Goal: Information Seeking & Learning: Learn about a topic

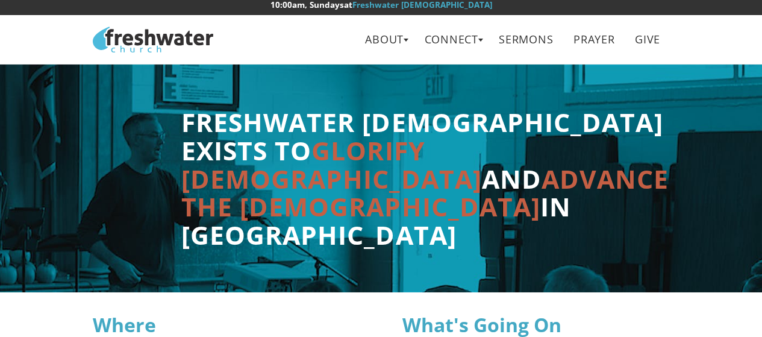
scroll to position [2, 0]
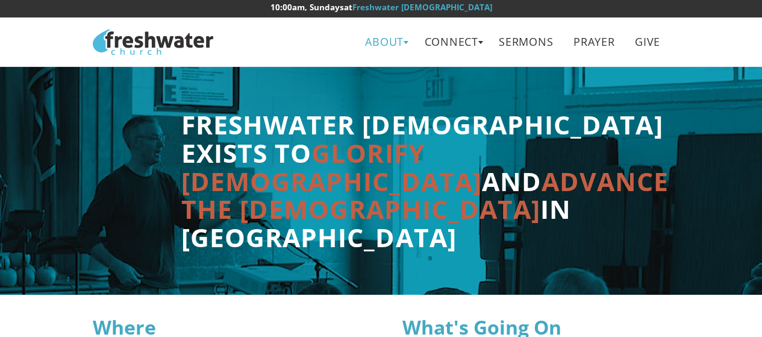
click at [394, 46] on link "About" at bounding box center [385, 41] width 56 height 27
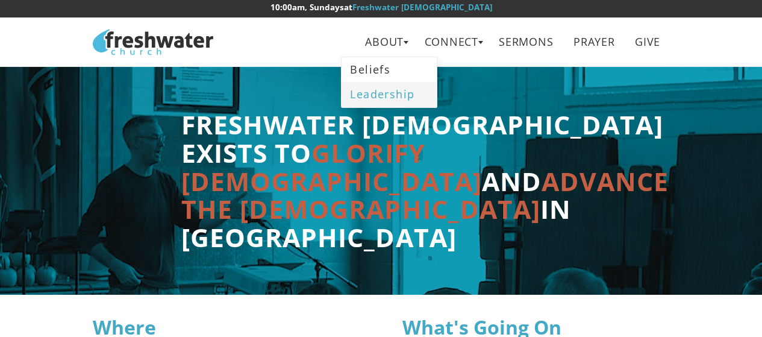
click at [399, 106] on link "Leadership" at bounding box center [389, 94] width 95 height 25
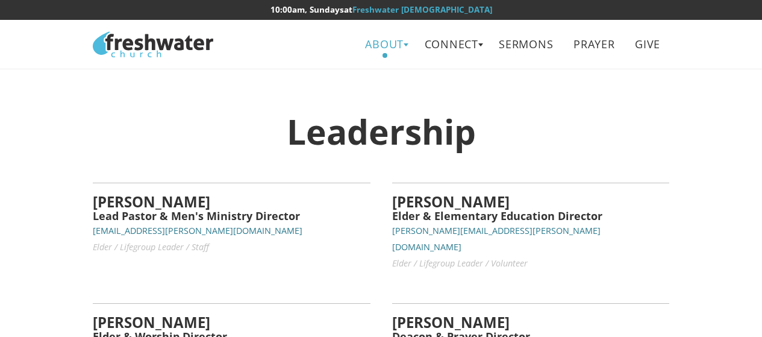
click at [404, 48] on link "About" at bounding box center [385, 44] width 56 height 27
click at [381, 70] on link "Beliefs" at bounding box center [389, 72] width 95 height 25
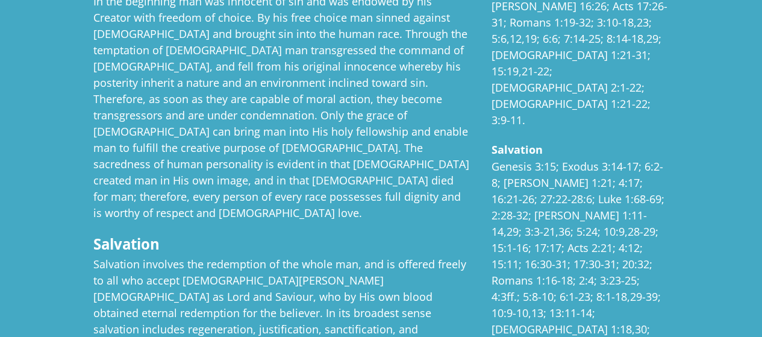
scroll to position [1479, 0]
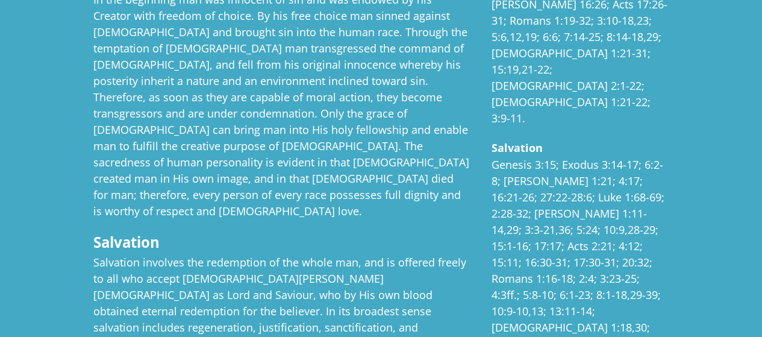
click at [715, 270] on section "Man Salvation Salvation involves the redemption of the whole man, and is offere…" at bounding box center [381, 329] width 762 height 944
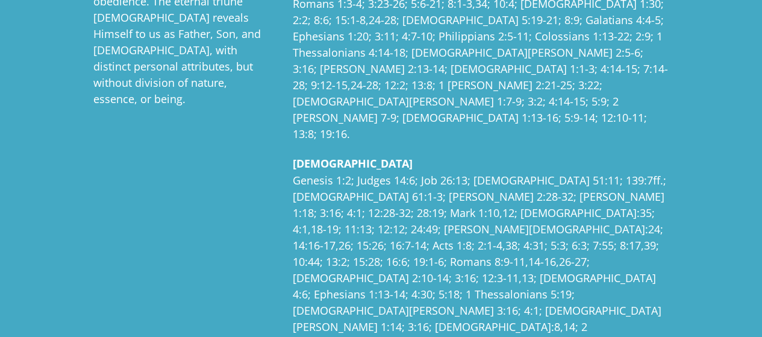
scroll to position [0, 0]
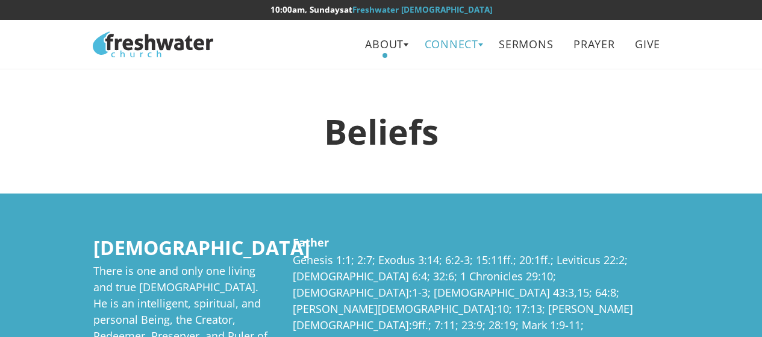
click at [471, 44] on link "Connect" at bounding box center [452, 44] width 72 height 27
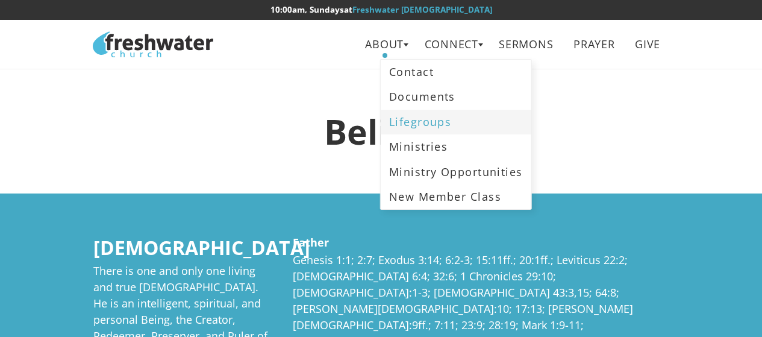
click at [446, 126] on link "Lifegroups" at bounding box center [456, 122] width 151 height 25
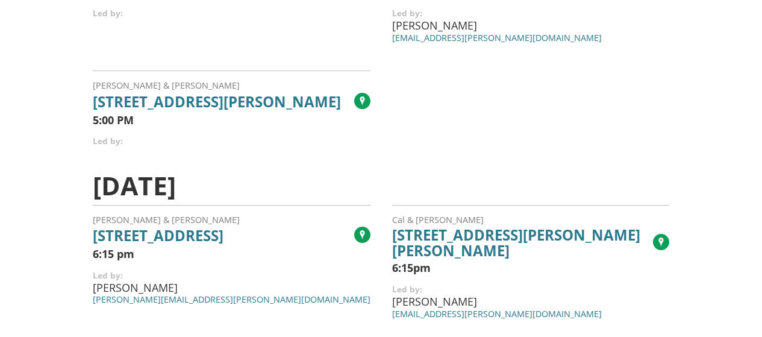
scroll to position [261, 0]
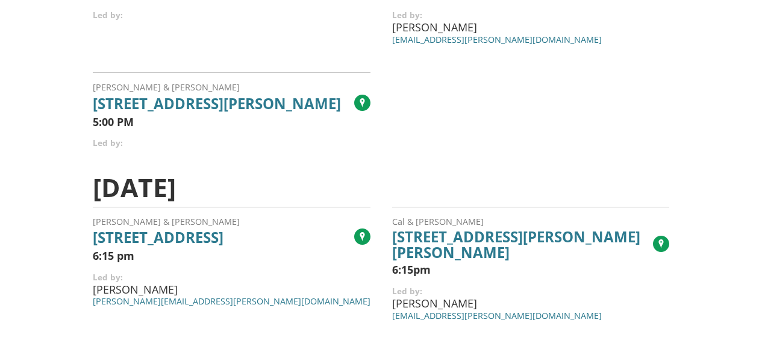
click at [262, 107] on span "[STREET_ADDRESS][PERSON_NAME]" at bounding box center [223, 104] width 261 height 16
drag, startPoint x: 94, startPoint y: 105, endPoint x: 139, endPoint y: 118, distance: 46.4
click at [139, 111] on span "3003 E Hawkins St, Springfield, MO 65804" at bounding box center [223, 104] width 261 height 16
click at [368, 110] on use at bounding box center [362, 103] width 18 height 18
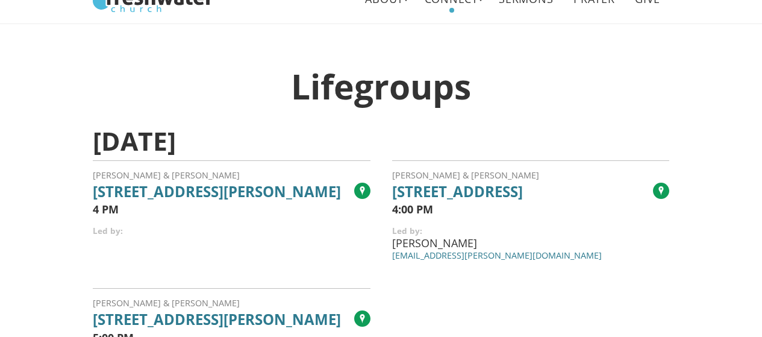
scroll to position [0, 0]
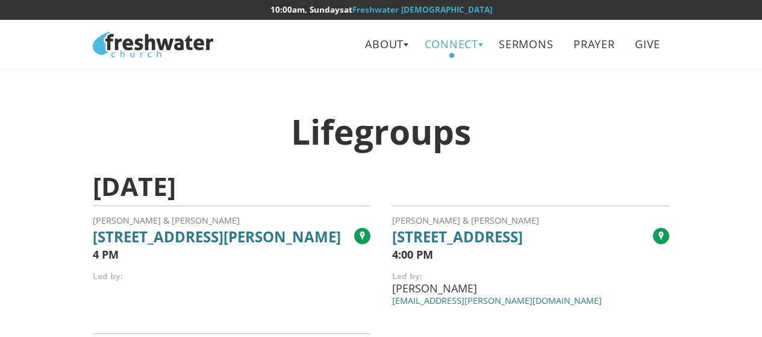
click at [479, 46] on link "Connect" at bounding box center [452, 44] width 72 height 27
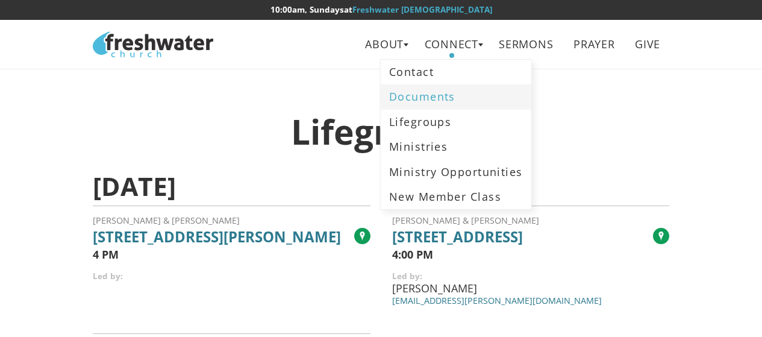
click at [454, 103] on link "Documents" at bounding box center [456, 96] width 151 height 25
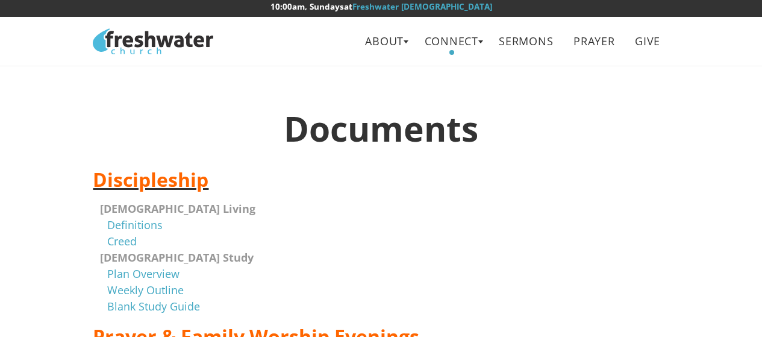
scroll to position [3, 0]
click at [480, 44] on link "Connect" at bounding box center [452, 41] width 72 height 27
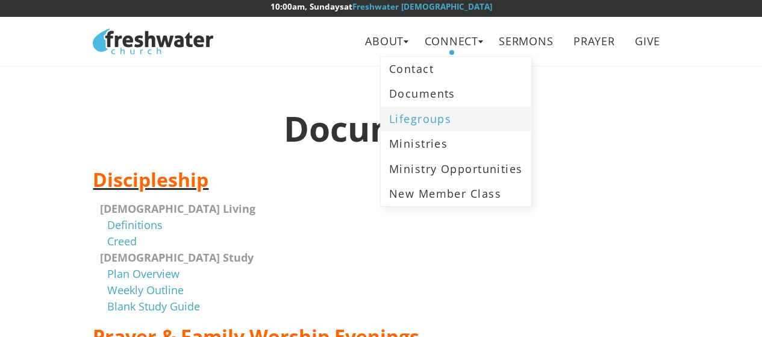
click at [437, 127] on link "Lifegroups" at bounding box center [456, 119] width 151 height 25
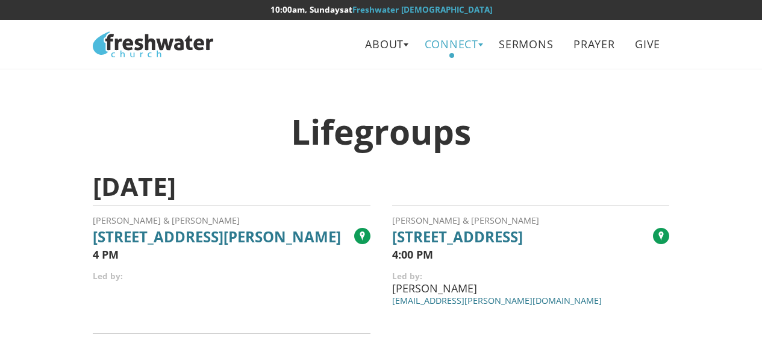
click at [480, 46] on link "Connect" at bounding box center [452, 44] width 72 height 27
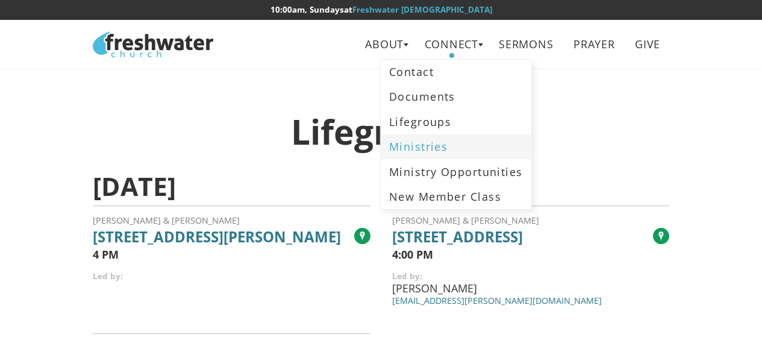
click at [433, 149] on link "Ministries" at bounding box center [456, 146] width 151 height 25
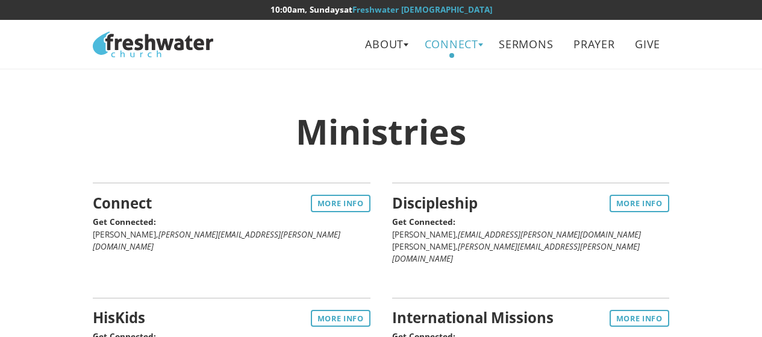
click at [480, 45] on link "Connect" at bounding box center [452, 44] width 72 height 27
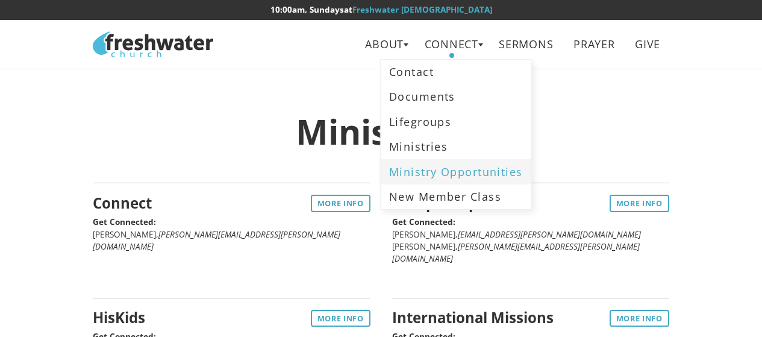
click at [504, 173] on link "Ministry Opportunities" at bounding box center [456, 171] width 151 height 25
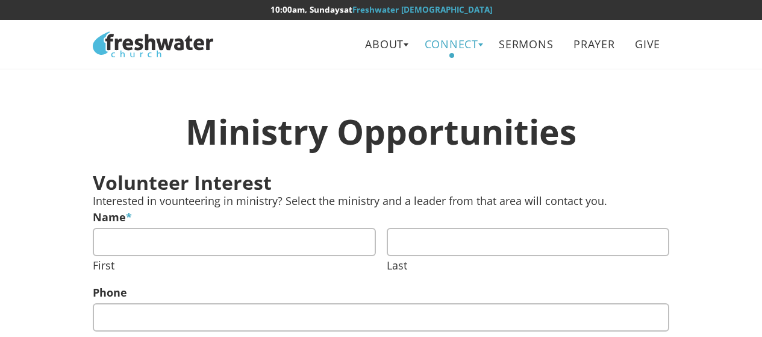
click at [481, 46] on link "Connect" at bounding box center [452, 44] width 72 height 27
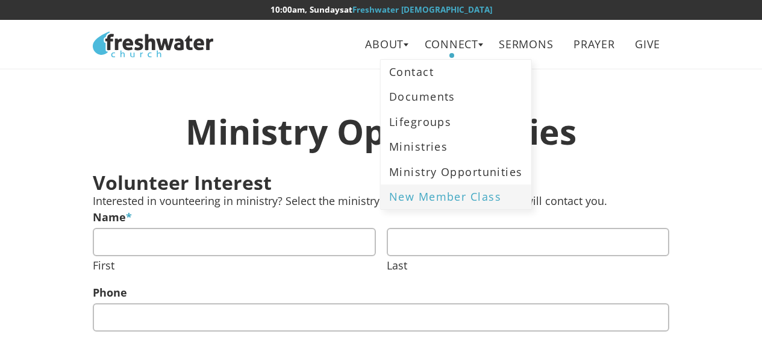
click at [490, 203] on link "New Member Class" at bounding box center [456, 196] width 151 height 25
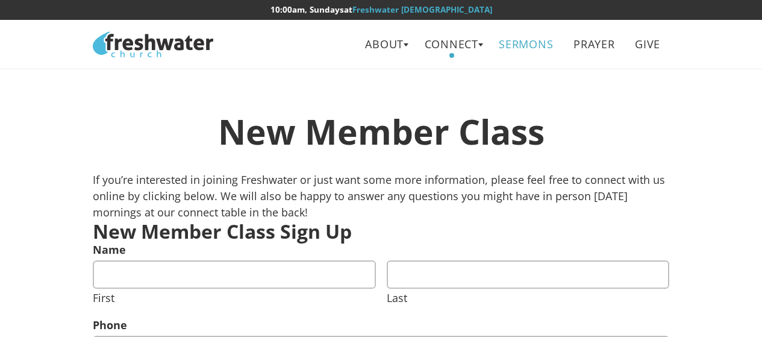
click at [544, 45] on link "Sermons" at bounding box center [527, 44] width 72 height 27
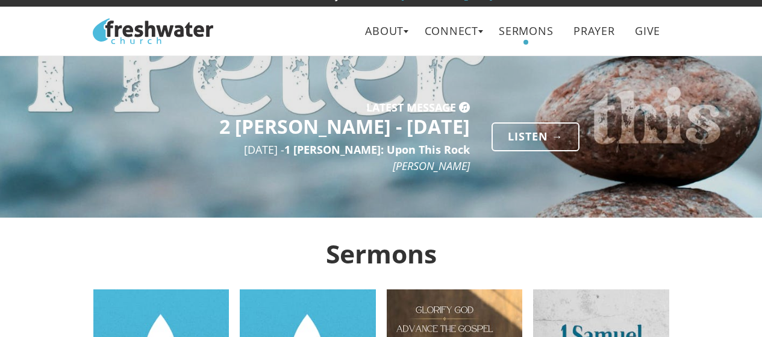
scroll to position [14, 0]
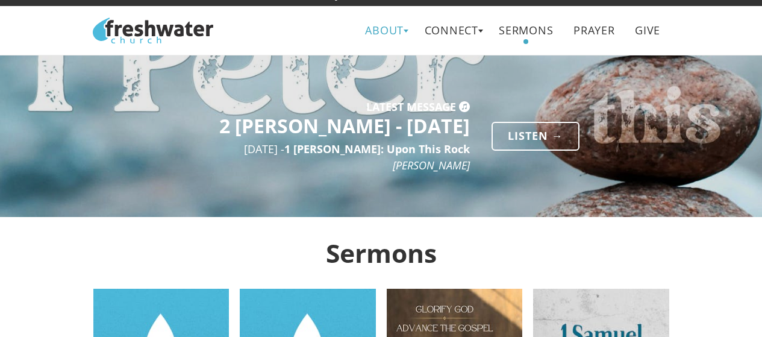
click at [396, 27] on link "About" at bounding box center [385, 30] width 56 height 27
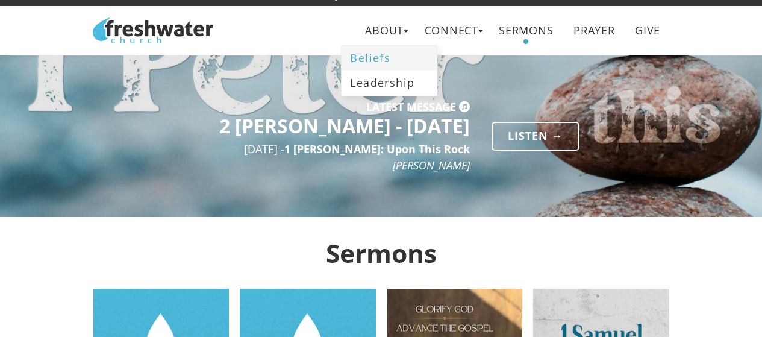
click at [386, 55] on link "Beliefs" at bounding box center [389, 58] width 95 height 25
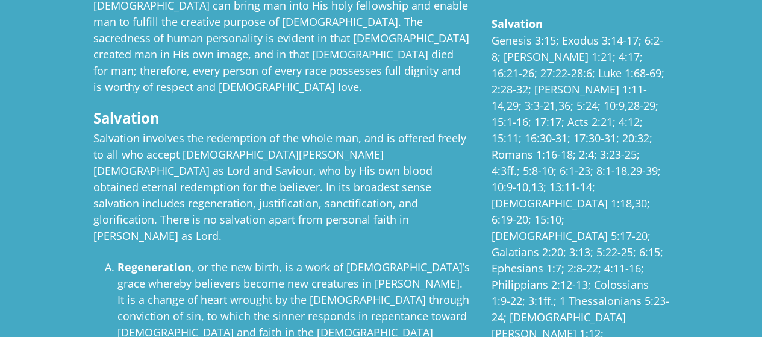
scroll to position [1628, 0]
